Goal: Find specific page/section: Find specific page/section

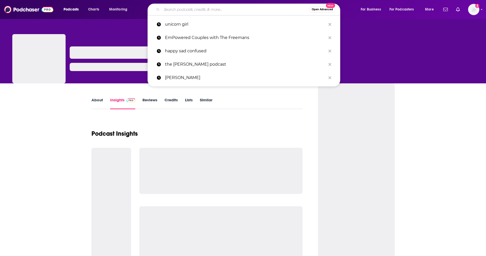
click at [184, 10] on input "Search podcasts, credits, & more..." at bounding box center [236, 9] width 148 height 8
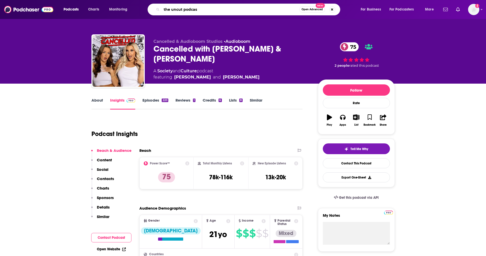
type input "the uncut podcast"
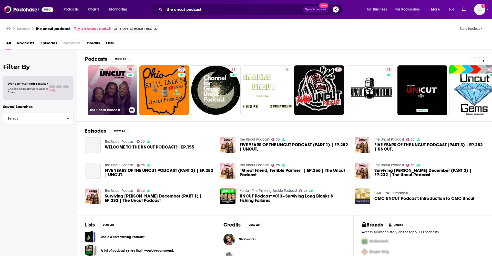
click at [103, 97] on link "70 The Uncut Podcast" at bounding box center [113, 90] width 50 height 50
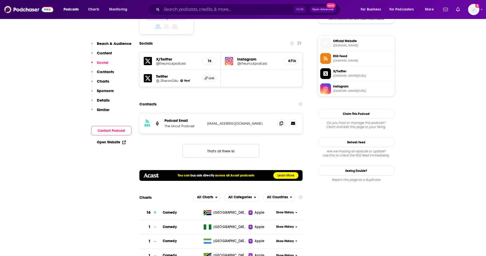
scroll to position [461, 0]
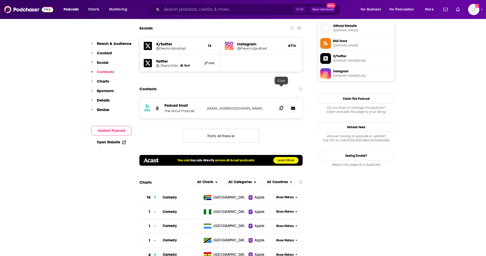
click at [279, 104] on span at bounding box center [281, 108] width 8 height 8
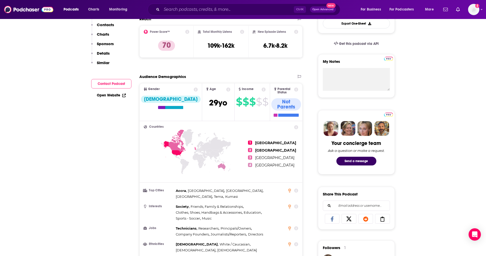
scroll to position [0, 0]
